Goal: Use online tool/utility: Use online tool/utility

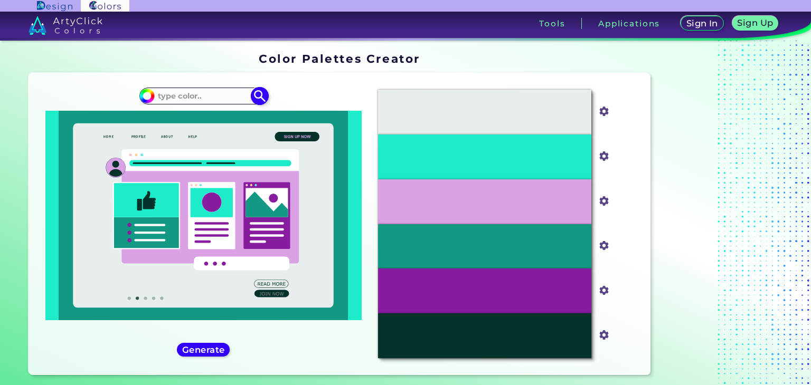
click at [228, 101] on input at bounding box center [203, 96] width 98 height 14
paste input "F3F2F0"
type input "#F3F2F0"
type input "#f3f2f0"
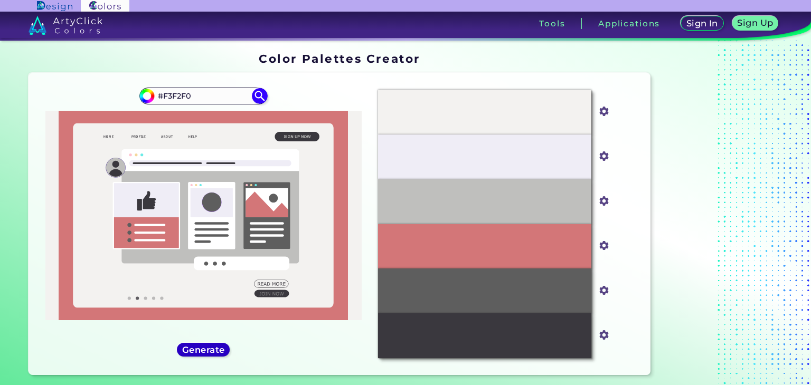
click at [206, 352] on h5 "Generate" at bounding box center [203, 350] width 39 height 8
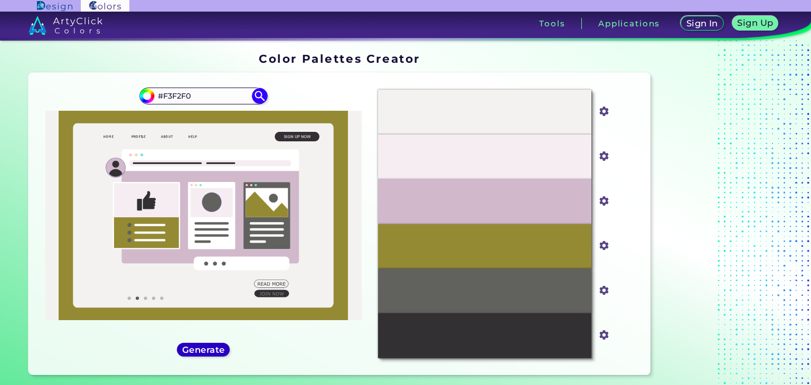
click at [206, 352] on h5 "Generate" at bounding box center [203, 350] width 39 height 8
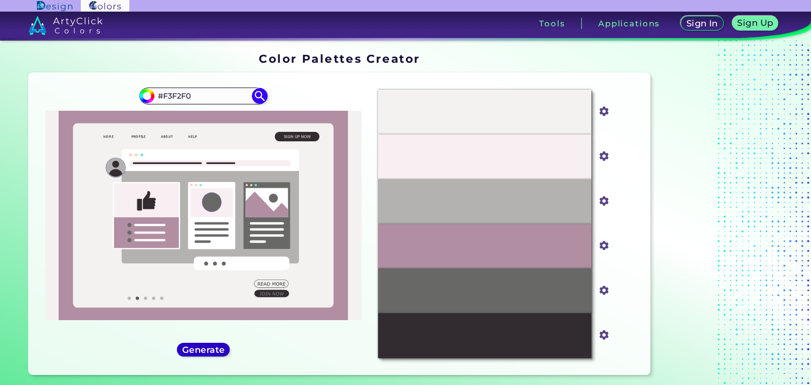
click at [206, 352] on h5 "Generate" at bounding box center [203, 350] width 39 height 8
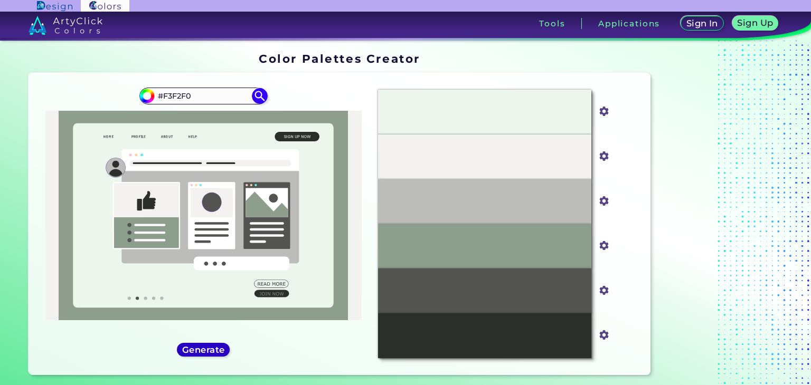
click at [206, 352] on h5 "Generate" at bounding box center [203, 350] width 39 height 8
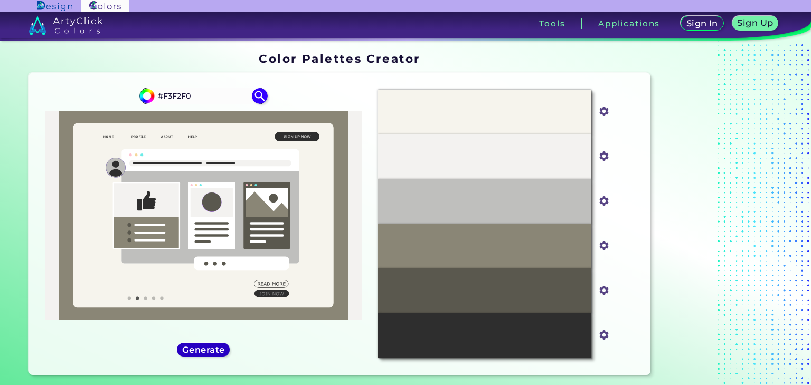
click at [206, 352] on h5 "Generate" at bounding box center [203, 350] width 39 height 8
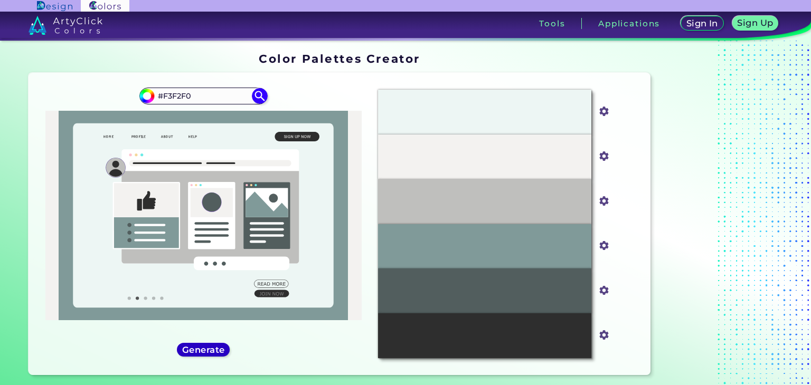
click at [206, 352] on h5 "Generate" at bounding box center [203, 350] width 39 height 8
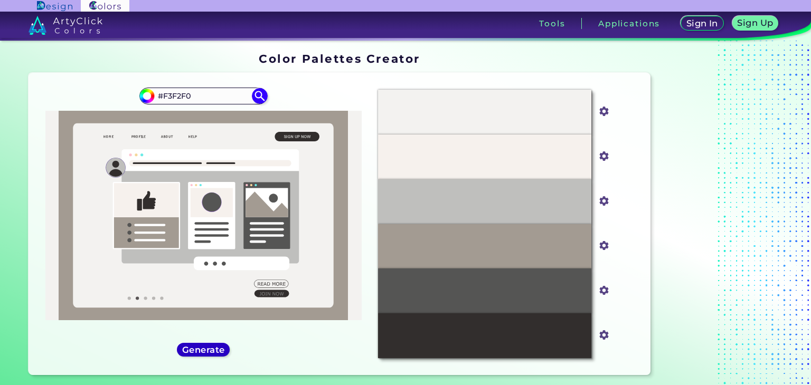
click at [206, 352] on h5 "Generate" at bounding box center [203, 350] width 39 height 8
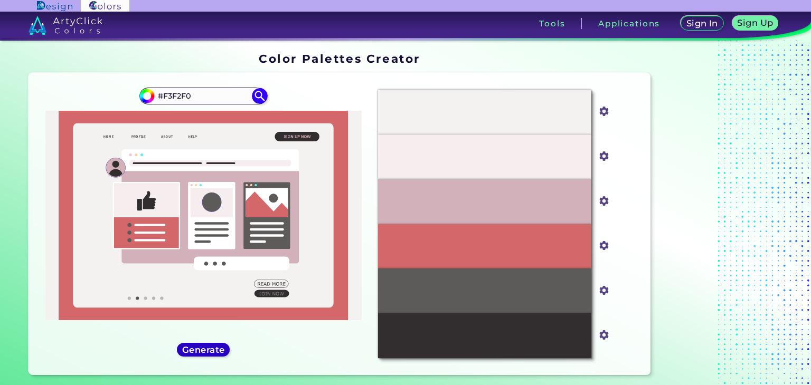
click at [206, 352] on h5 "Generate" at bounding box center [203, 350] width 39 height 8
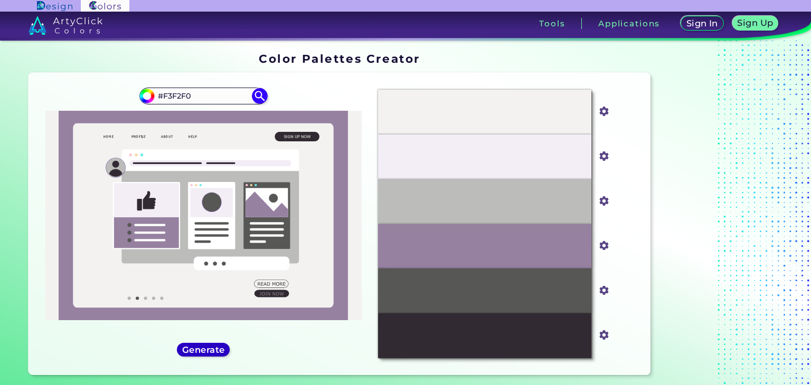
click at [206, 352] on h5 "Generate" at bounding box center [203, 350] width 39 height 8
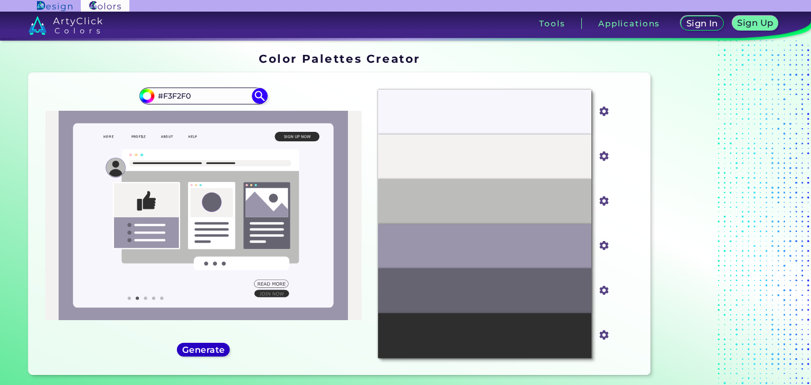
click at [206, 352] on h5 "Generate" at bounding box center [203, 350] width 39 height 8
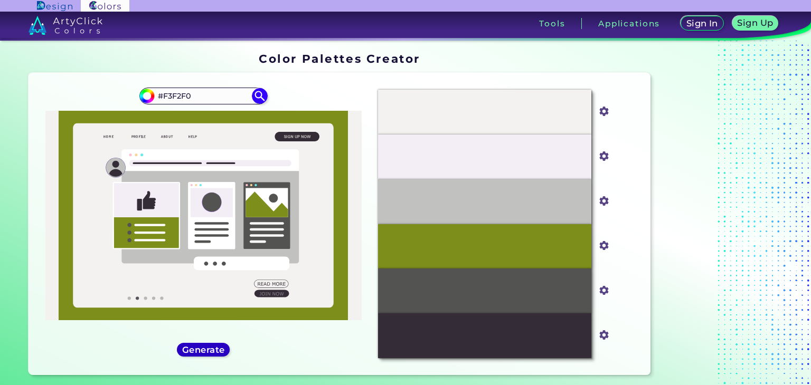
click at [206, 352] on h5 "Generate" at bounding box center [203, 350] width 39 height 8
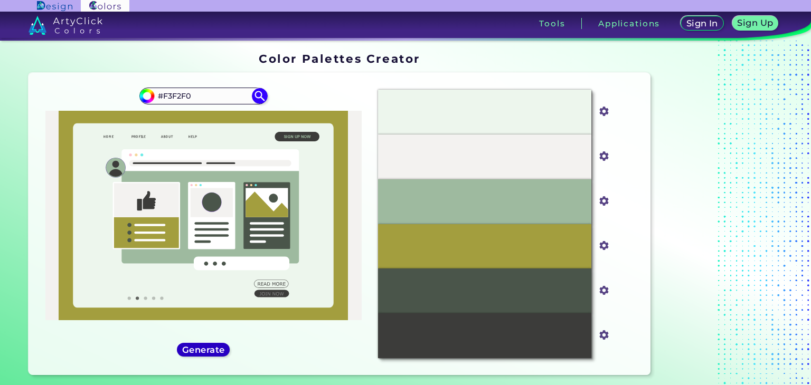
click at [206, 352] on h5 "Generate" at bounding box center [203, 350] width 39 height 8
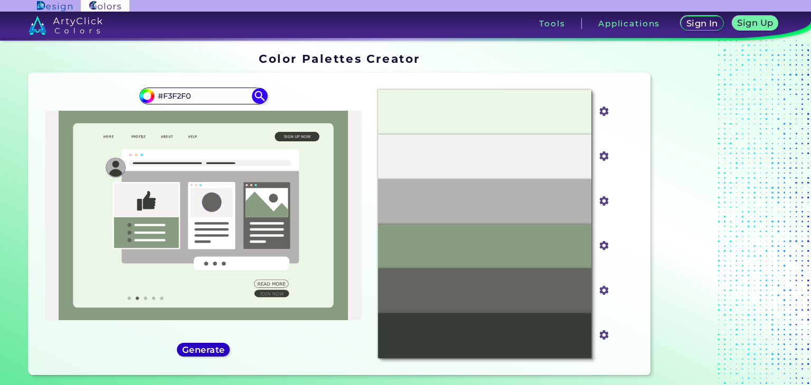
click at [206, 352] on h5 "Generate" at bounding box center [203, 350] width 39 height 8
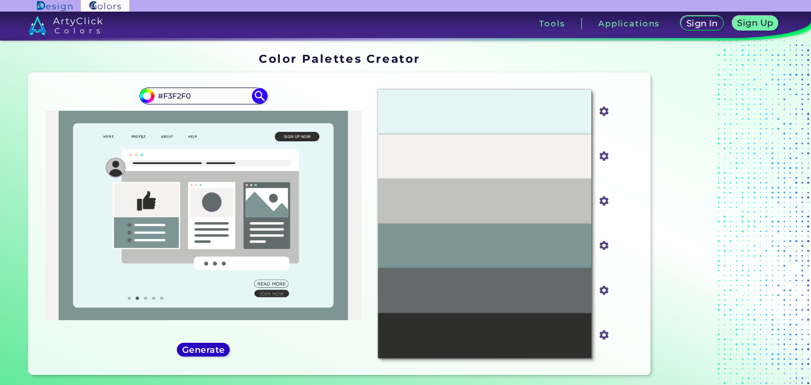
click at [206, 352] on h5 "Generate" at bounding box center [203, 350] width 39 height 8
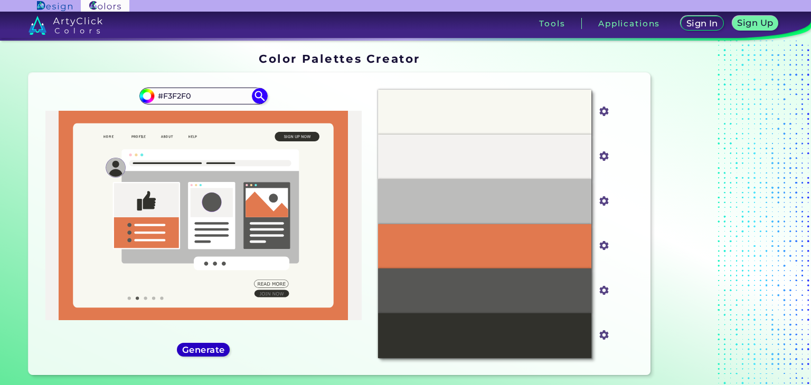
click at [206, 352] on h5 "Generate" at bounding box center [203, 350] width 39 height 8
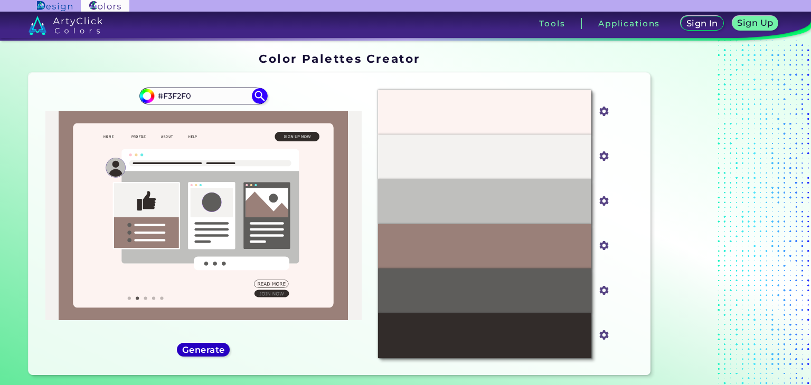
click at [206, 352] on h5 "Generate" at bounding box center [203, 350] width 39 height 8
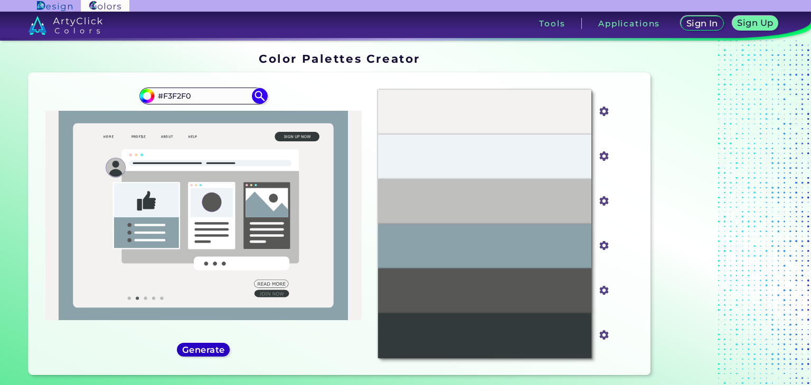
click at [206, 352] on h5 "Generate" at bounding box center [203, 350] width 39 height 8
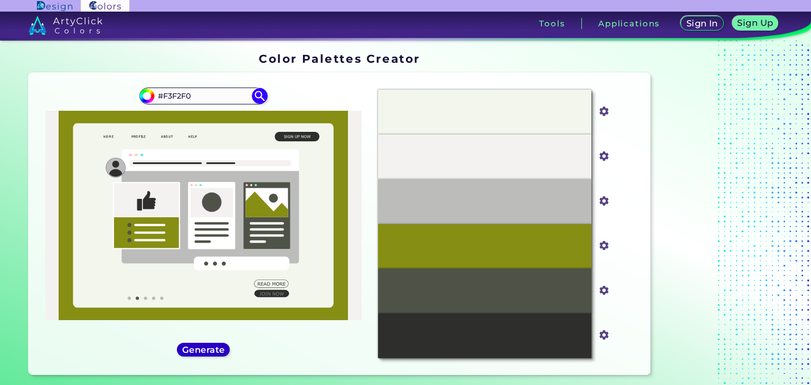
click at [206, 352] on h5 "Generate" at bounding box center [203, 350] width 39 height 8
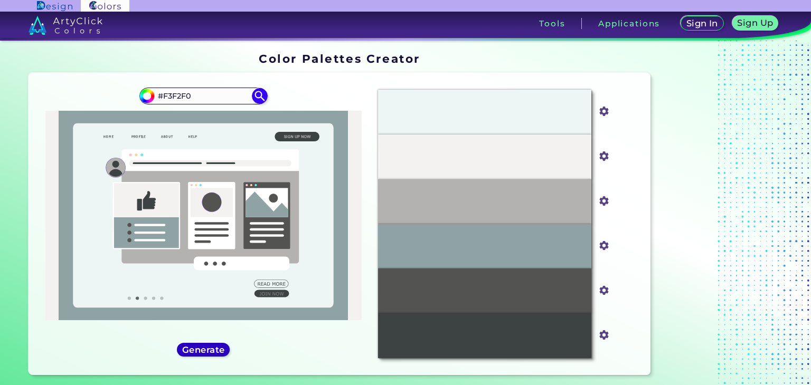
click at [206, 352] on h5 "Generate" at bounding box center [203, 350] width 39 height 8
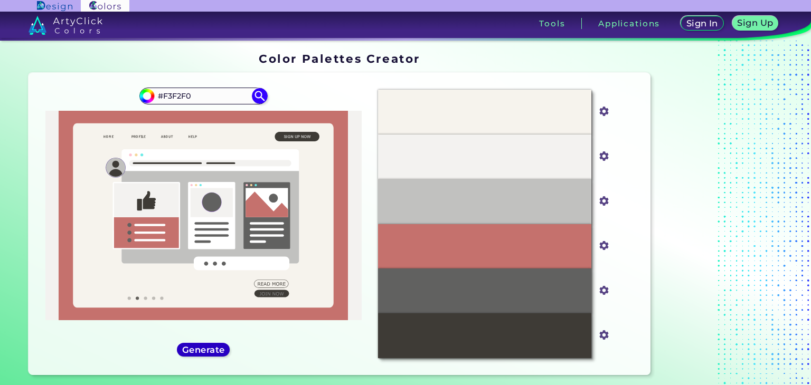
click at [206, 352] on h5 "Generate" at bounding box center [203, 350] width 39 height 8
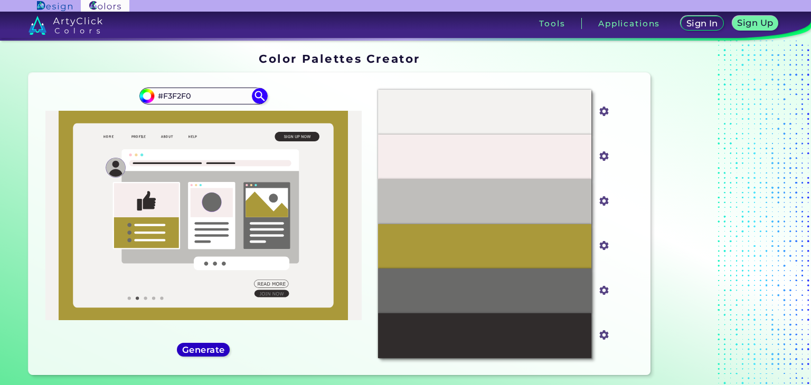
click at [206, 352] on h5 "Generate" at bounding box center [203, 350] width 39 height 8
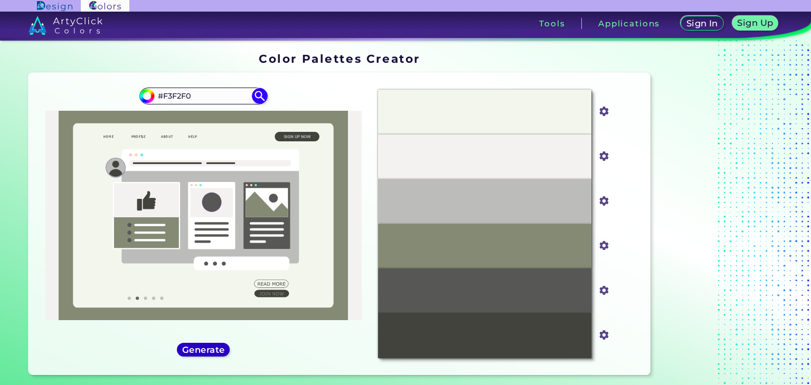
click at [206, 352] on h5 "Generate" at bounding box center [203, 350] width 39 height 8
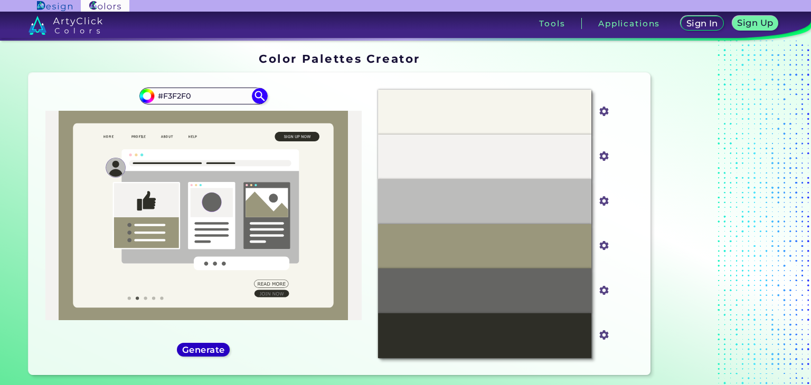
click at [206, 352] on h5 "Generate" at bounding box center [203, 350] width 39 height 8
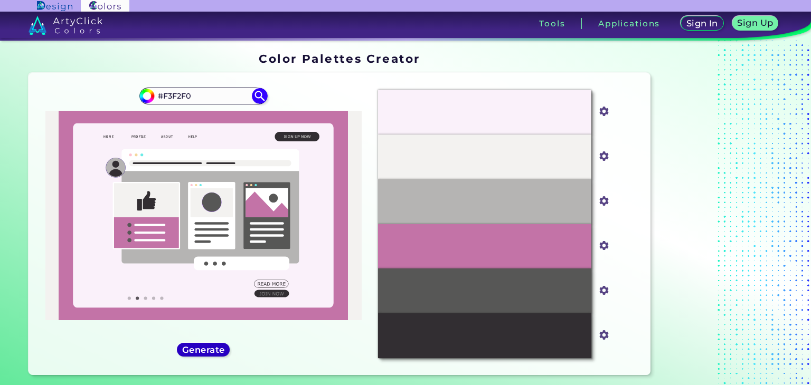
click at [206, 352] on h5 "Generate" at bounding box center [203, 350] width 39 height 8
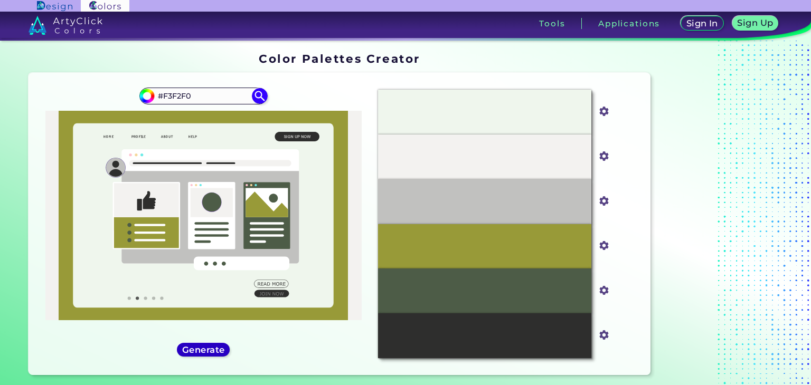
click at [206, 352] on h5 "Generate" at bounding box center [203, 350] width 39 height 8
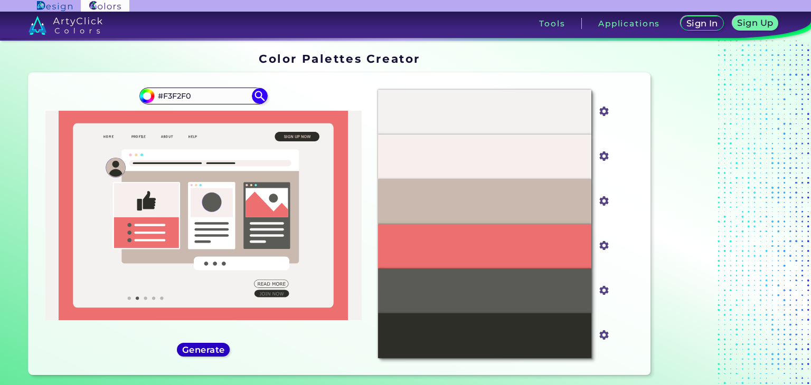
click at [206, 352] on h5 "Generate" at bounding box center [203, 350] width 39 height 8
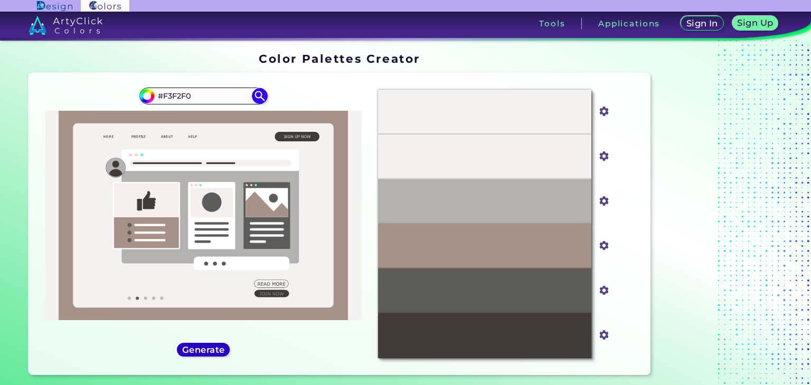
click at [206, 352] on h5 "Generate" at bounding box center [203, 350] width 39 height 8
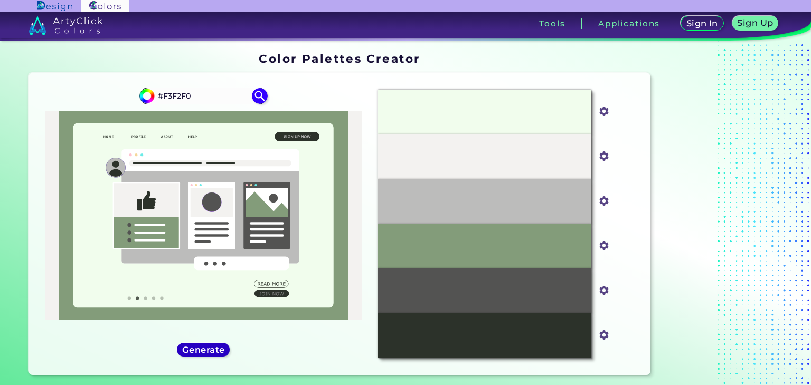
click at [206, 352] on h5 "Generate" at bounding box center [203, 350] width 39 height 8
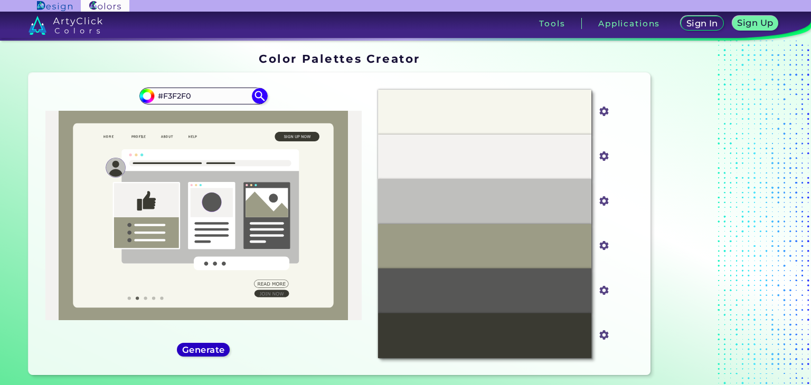
click at [206, 352] on h5 "Generate" at bounding box center [203, 350] width 39 height 8
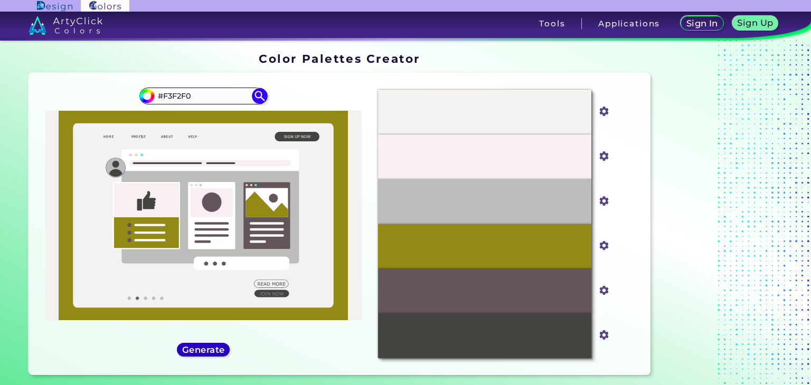
click at [207, 346] on h5 "Generate" at bounding box center [203, 350] width 39 height 8
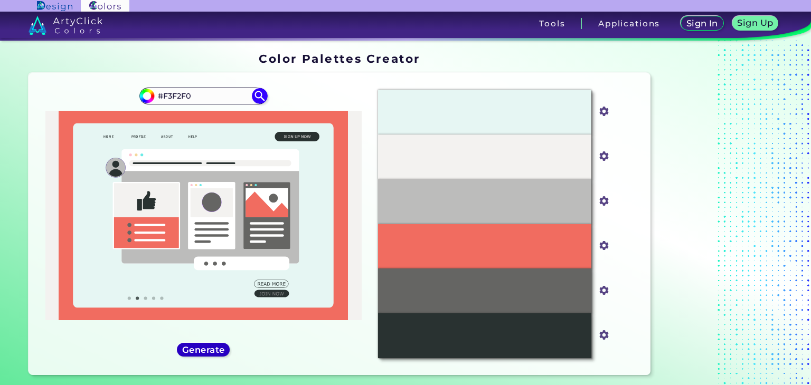
click at [207, 346] on h5 "Generate" at bounding box center [203, 350] width 39 height 8
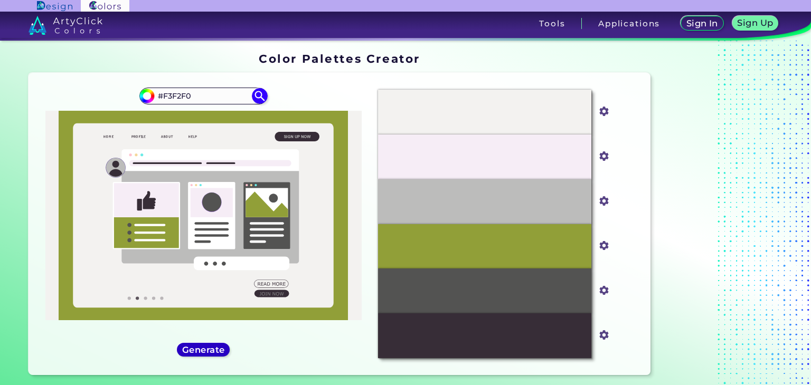
click at [211, 354] on h5 "Generate" at bounding box center [203, 350] width 39 height 8
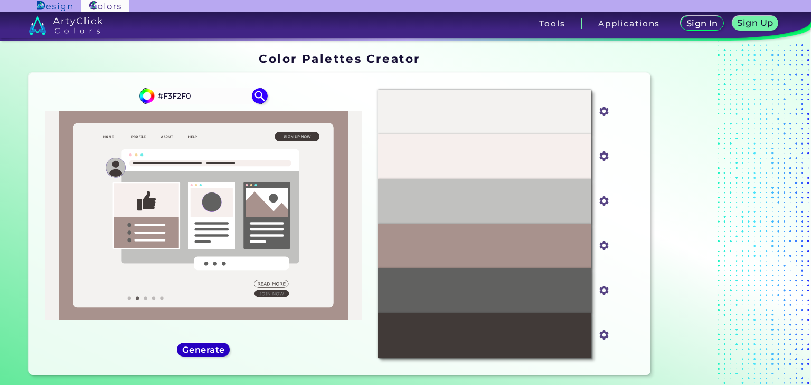
click at [211, 354] on h5 "Generate" at bounding box center [203, 350] width 39 height 8
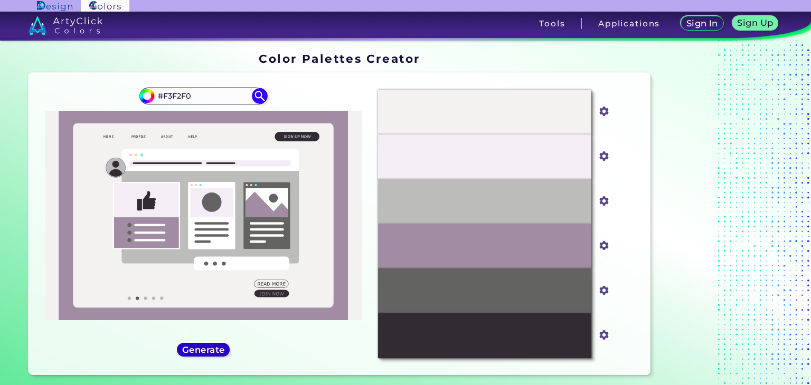
click at [211, 354] on h5 "Generate" at bounding box center [203, 350] width 39 height 8
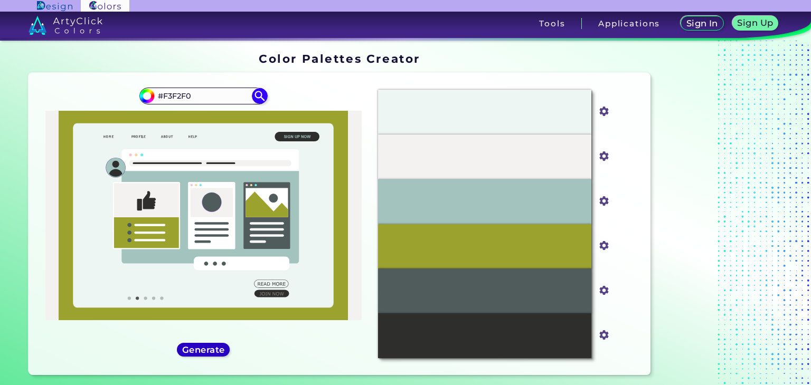
click at [211, 354] on h5 "Generate" at bounding box center [203, 350] width 39 height 8
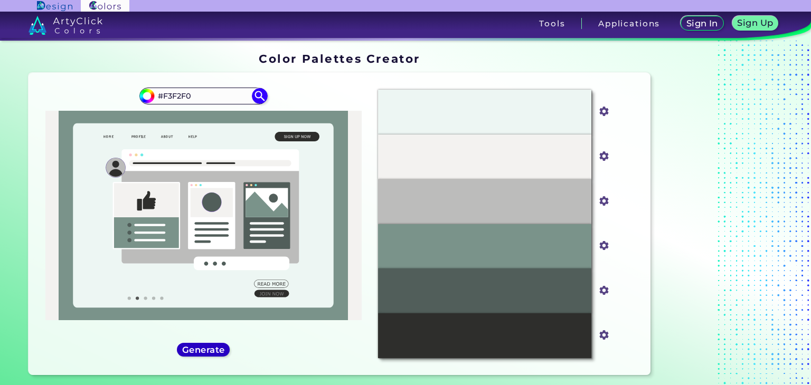
click at [211, 354] on h5 "Generate" at bounding box center [203, 350] width 39 height 8
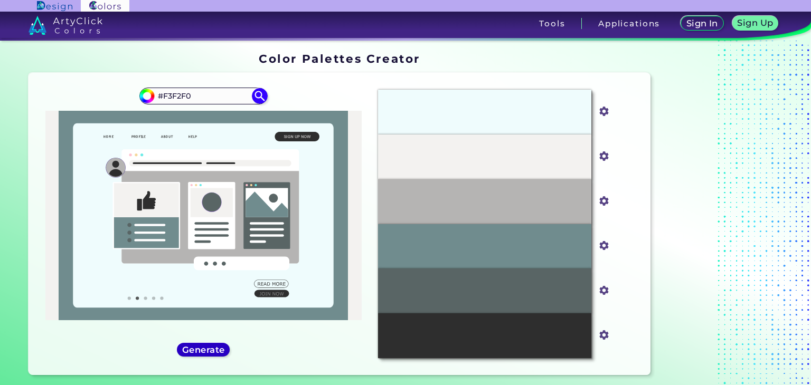
click at [211, 354] on h5 "Generate" at bounding box center [203, 350] width 39 height 8
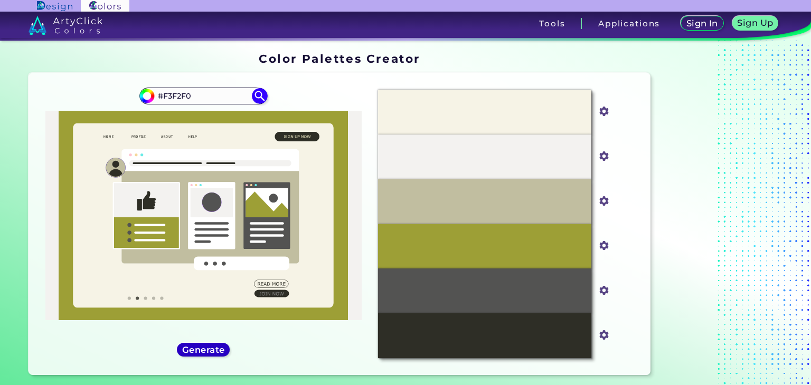
click at [211, 354] on h5 "Generate" at bounding box center [203, 350] width 39 height 8
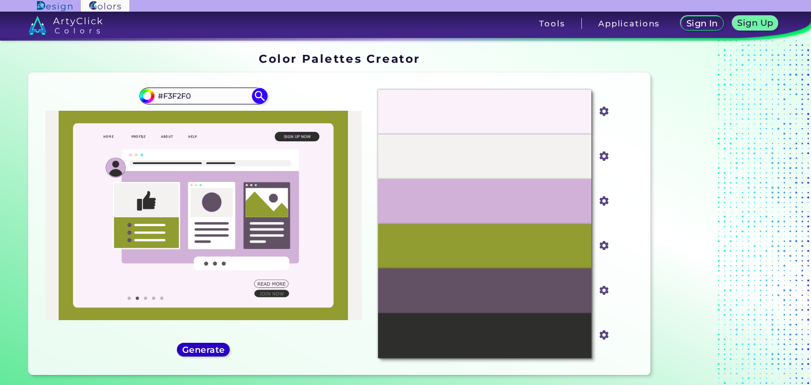
click at [211, 354] on h5 "Generate" at bounding box center [203, 350] width 39 height 8
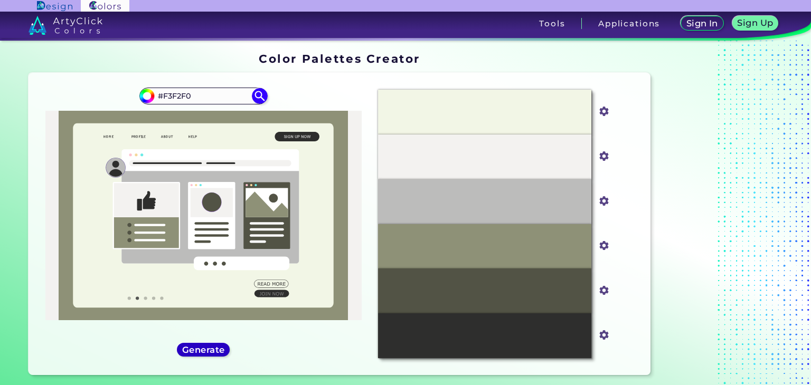
click at [211, 354] on h5 "Generate" at bounding box center [203, 350] width 39 height 8
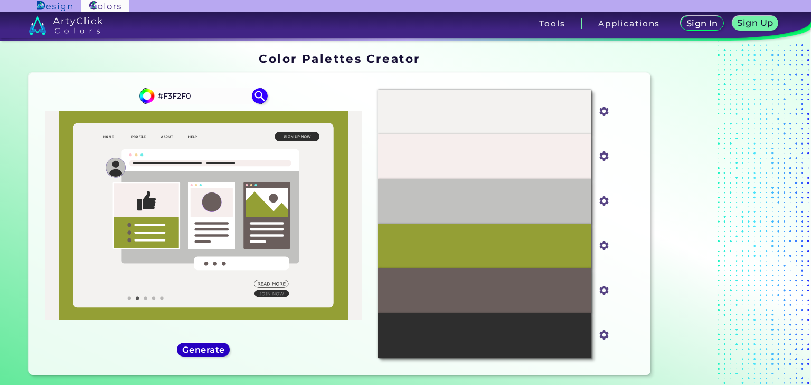
click at [211, 354] on h5 "Generate" at bounding box center [203, 350] width 39 height 8
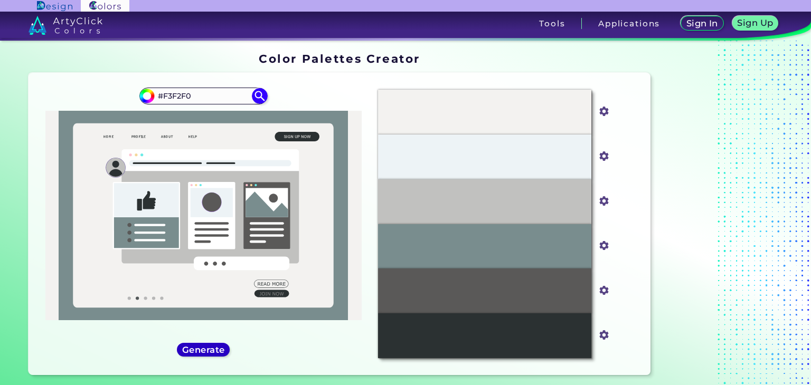
click at [211, 354] on h5 "Generate" at bounding box center [203, 350] width 39 height 8
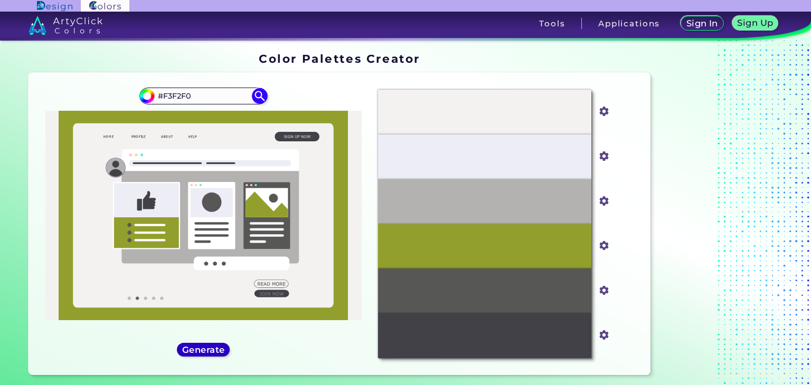
click at [211, 354] on h5 "Generate" at bounding box center [203, 350] width 39 height 8
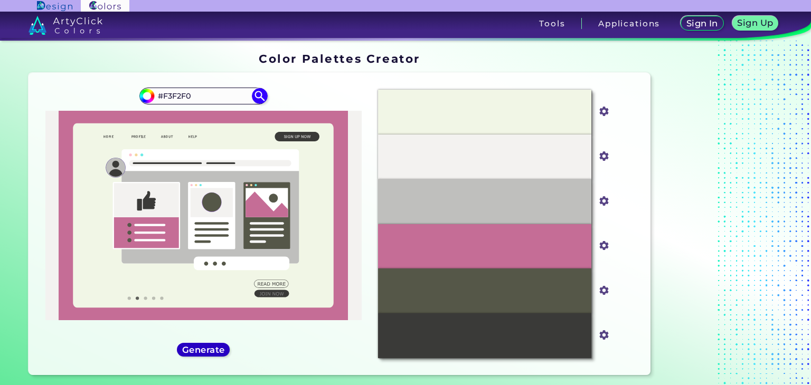
click at [211, 354] on h5 "Generate" at bounding box center [203, 350] width 39 height 8
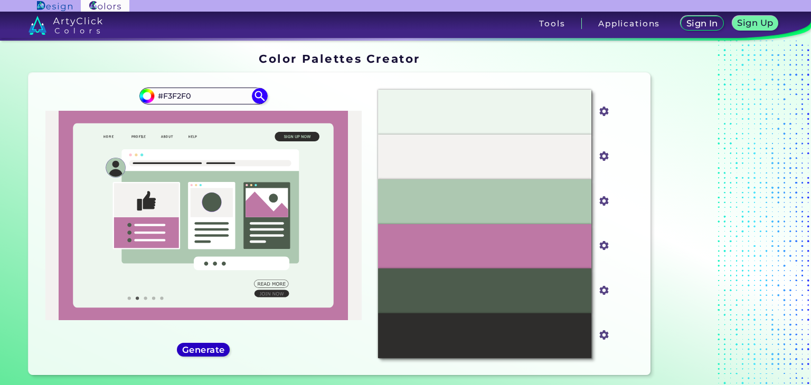
click at [211, 354] on h5 "Generate" at bounding box center [203, 350] width 39 height 8
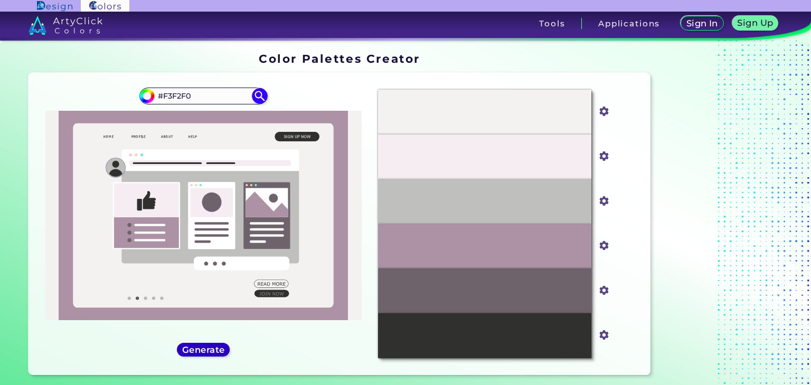
click at [211, 354] on h5 "Generate" at bounding box center [203, 350] width 39 height 8
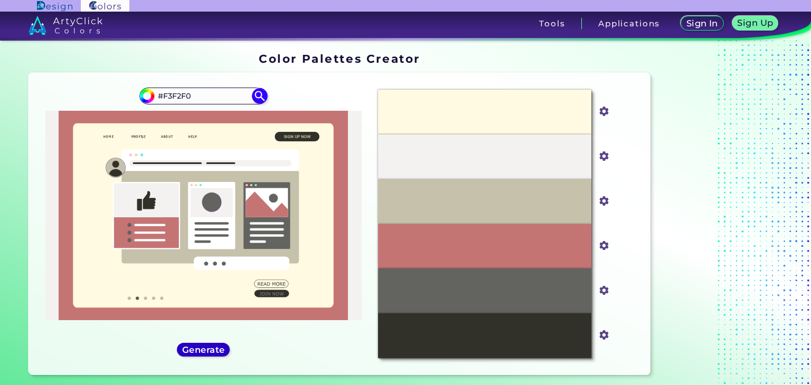
click at [211, 354] on h5 "Generate" at bounding box center [203, 350] width 39 height 8
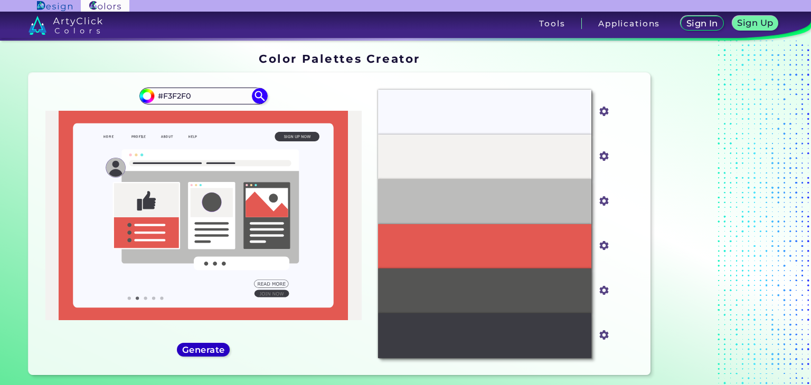
click at [211, 354] on h5 "Generate" at bounding box center [203, 350] width 39 height 8
